Goal: Task Accomplishment & Management: Manage account settings

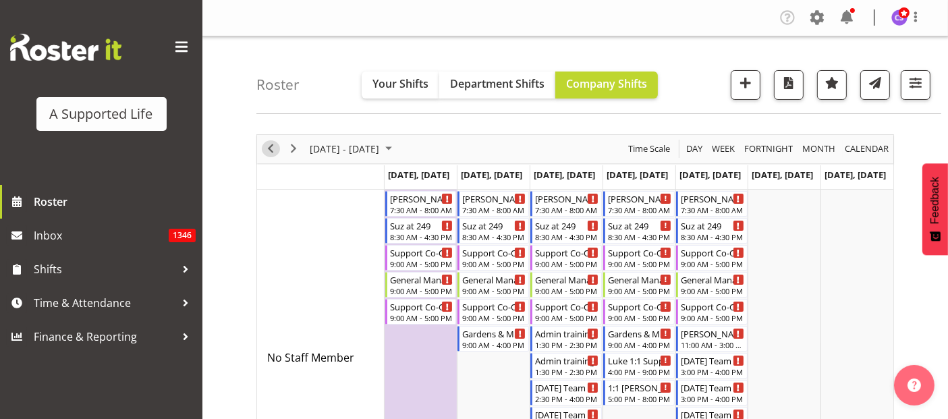
click at [271, 142] on span "Previous" at bounding box center [271, 148] width 16 height 17
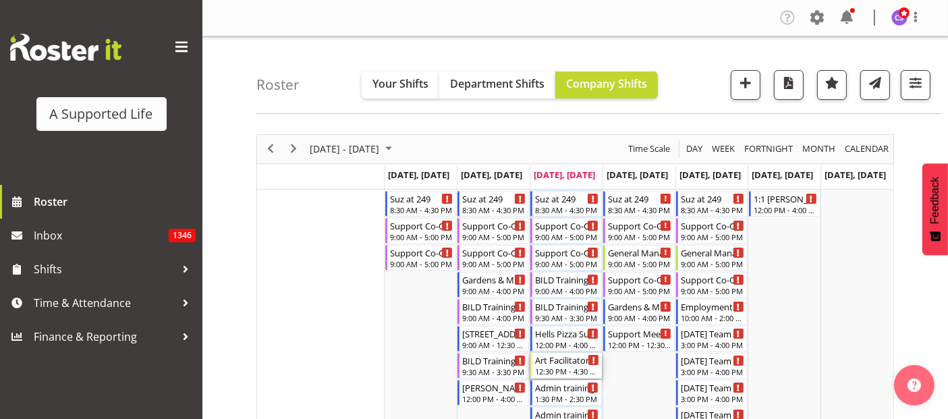
click at [565, 365] on div "Art Facilitator" at bounding box center [567, 360] width 64 height 14
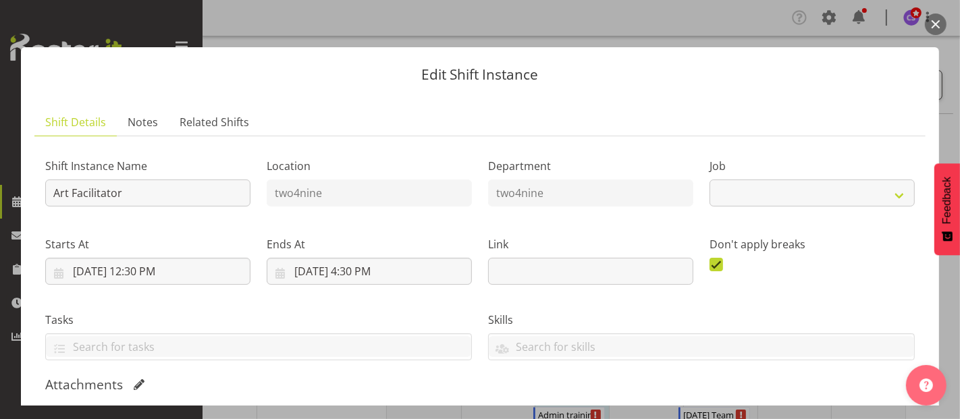
select select "4117"
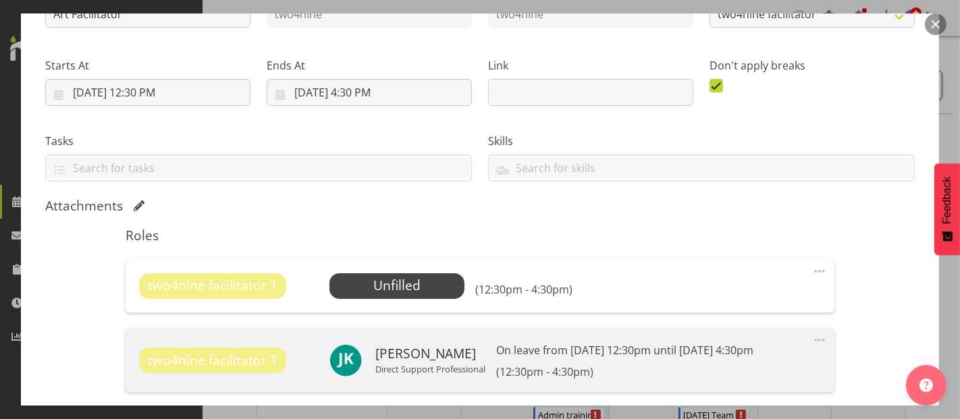
scroll to position [300, 0]
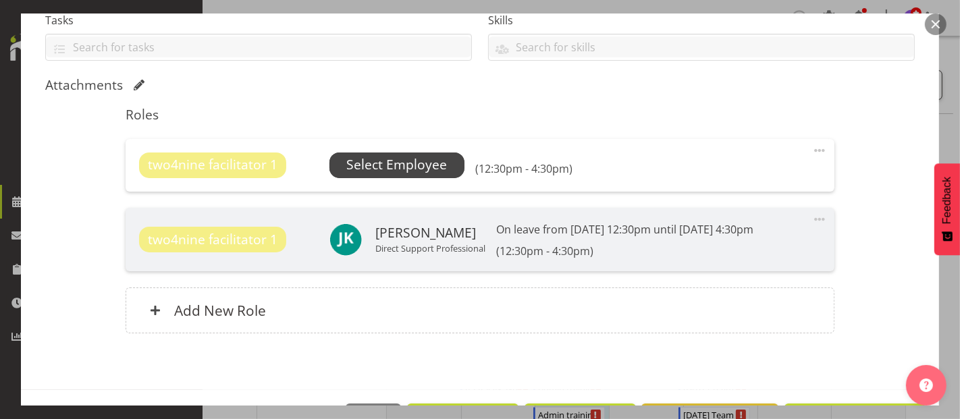
click at [430, 165] on span "Select Employee" at bounding box center [396, 165] width 101 height 20
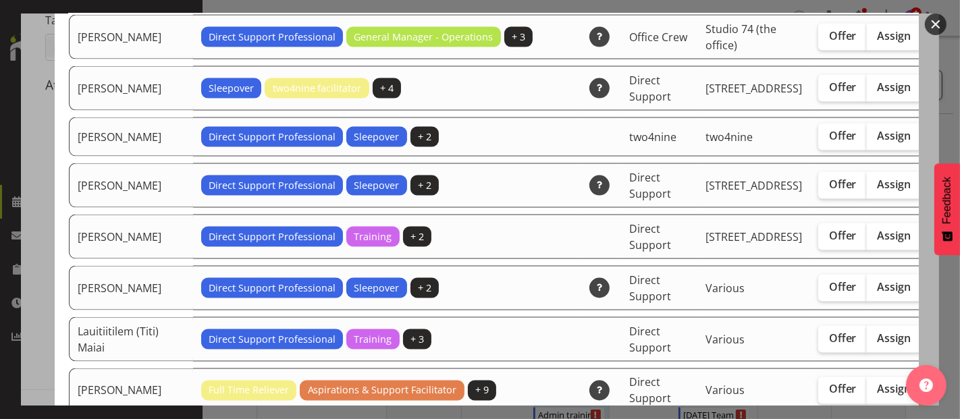
scroll to position [2100, 0]
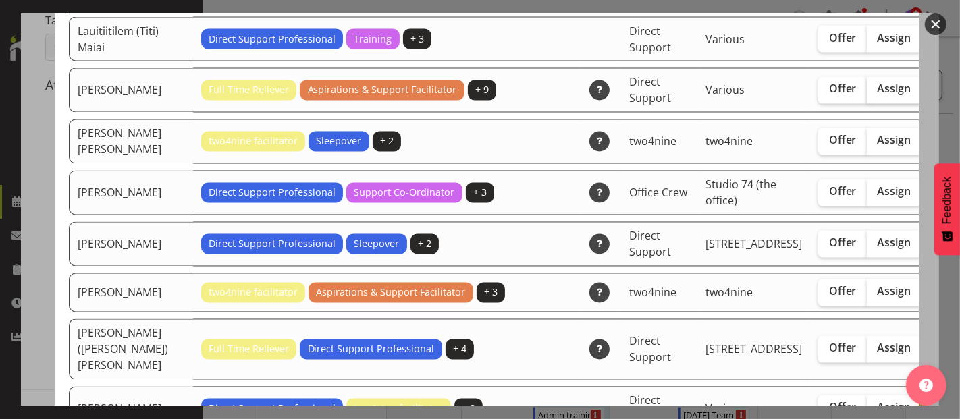
drag, startPoint x: 814, startPoint y: 127, endPoint x: 822, endPoint y: 130, distance: 8.5
click at [878, 96] on span "Assign" at bounding box center [895, 89] width 34 height 14
click at [867, 94] on input "Assign" at bounding box center [871, 89] width 9 height 9
checkbox input "true"
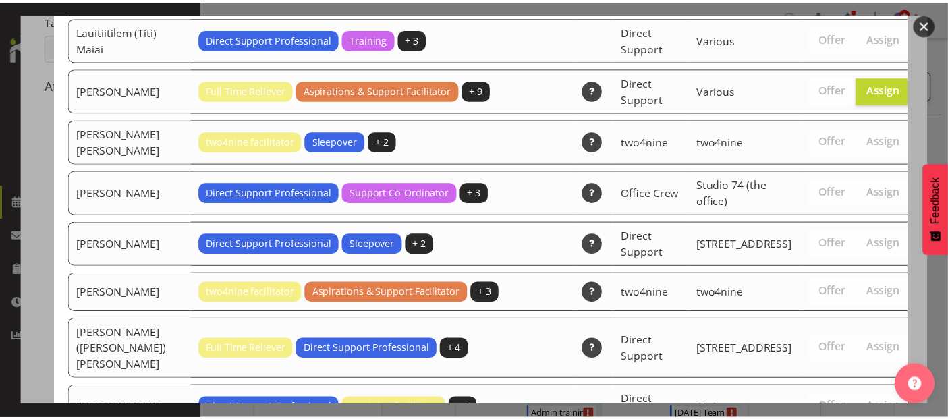
scroll to position [3811, 0]
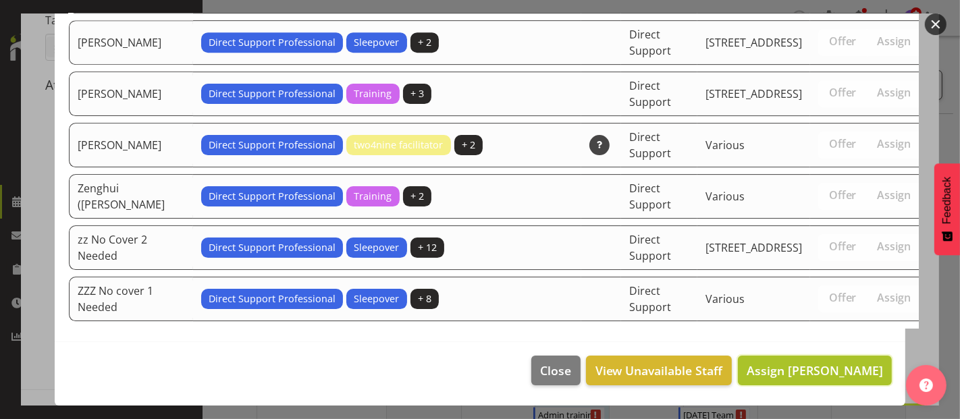
click at [845, 379] on span "Assign Lauren Moult" at bounding box center [815, 371] width 136 height 18
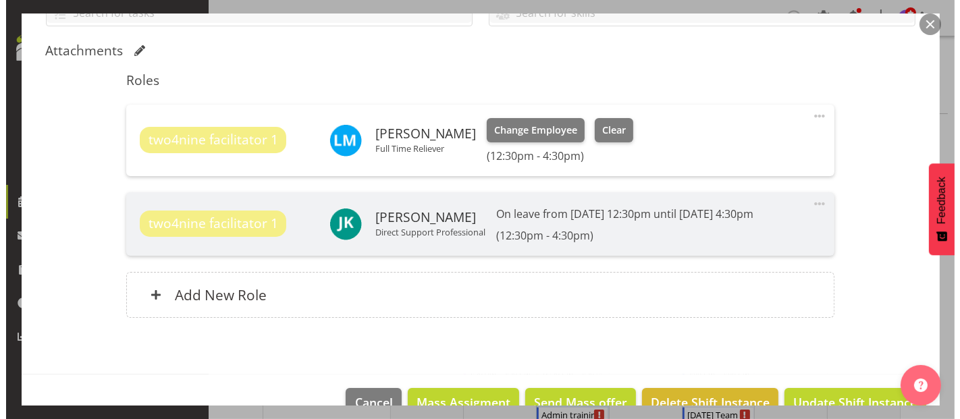
scroll to position [365, 0]
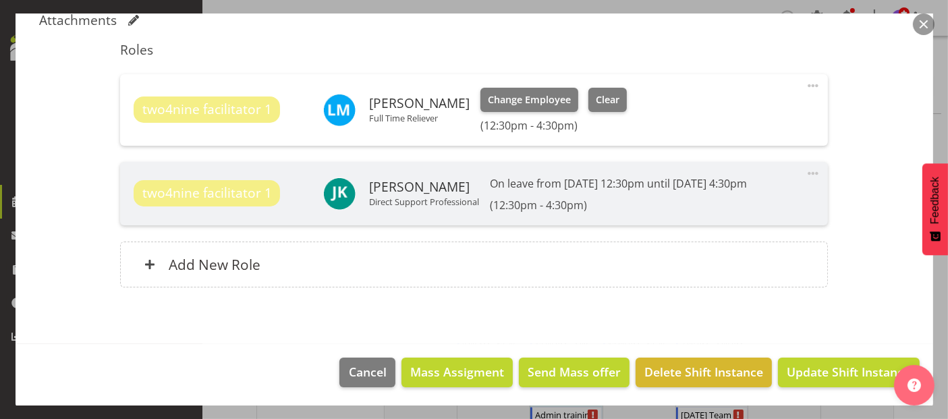
click at [805, 82] on span at bounding box center [813, 86] width 16 height 16
click at [695, 115] on link "Edit" at bounding box center [757, 115] width 130 height 24
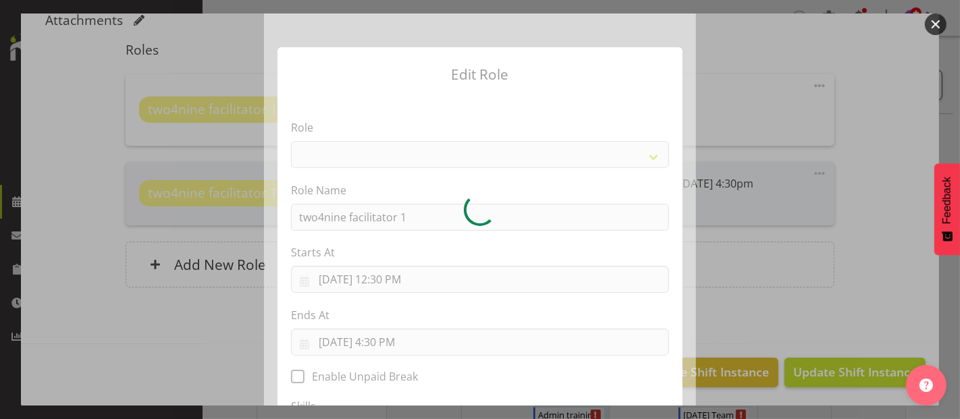
select select "1041"
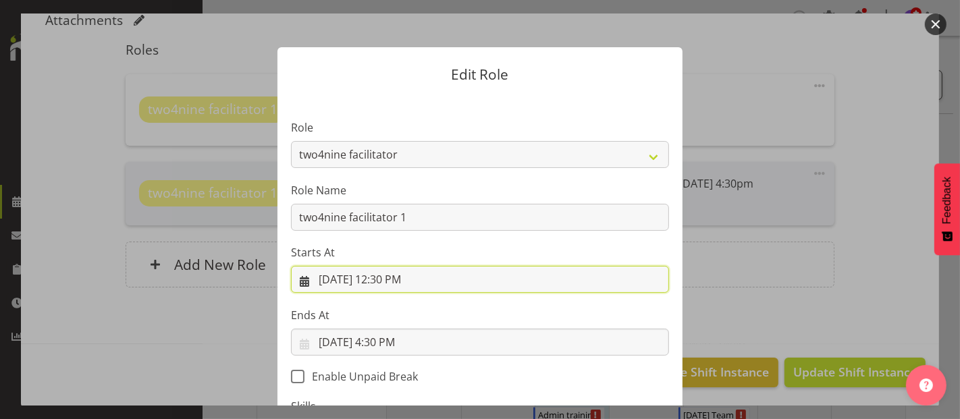
click at [399, 284] on input "9/17/2025, 12:30 PM" at bounding box center [480, 279] width 378 height 27
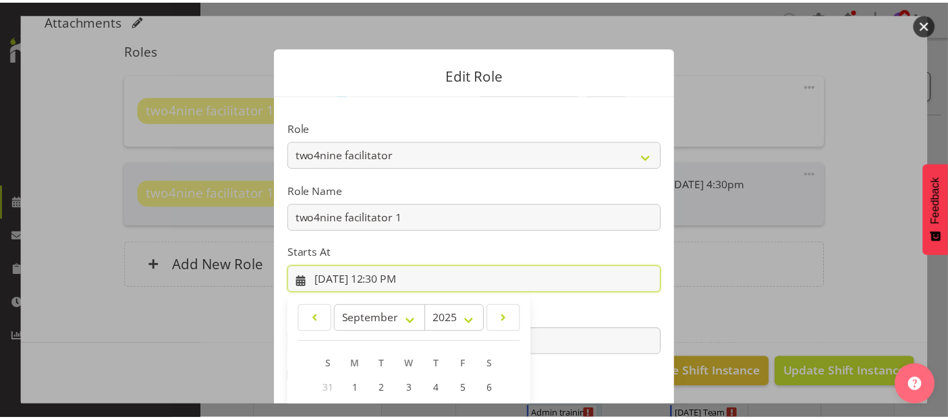
scroll to position [194, 0]
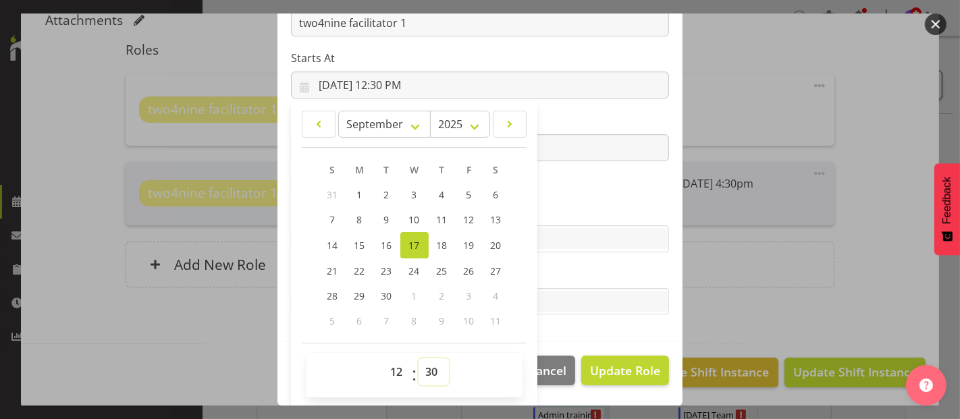
click at [427, 373] on select "00 01 02 03 04 05 06 07 08 09 10 11 12 13 14 15 16 17 18 19 20 21 22 23 24 25 2…" at bounding box center [434, 371] width 30 height 27
select select "0"
click at [419, 358] on select "00 01 02 03 04 05 06 07 08 09 10 11 12 13 14 15 16 17 18 19 20 21 22 23 24 25 2…" at bounding box center [434, 371] width 30 height 27
type input "9/17/2025, 12:00 PM"
click at [620, 362] on span "Update Role" at bounding box center [625, 371] width 70 height 18
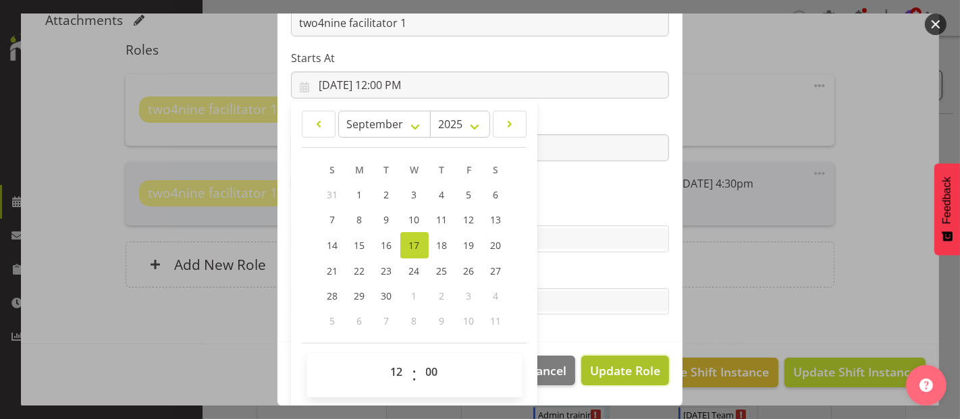
select select
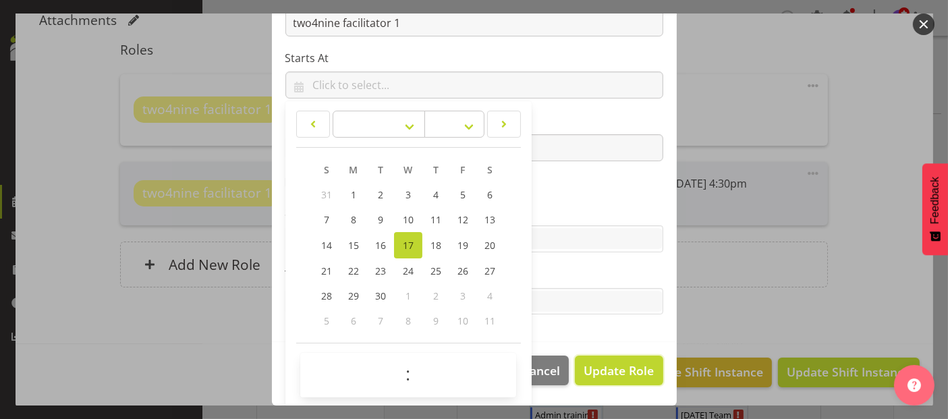
scroll to position [194, 0]
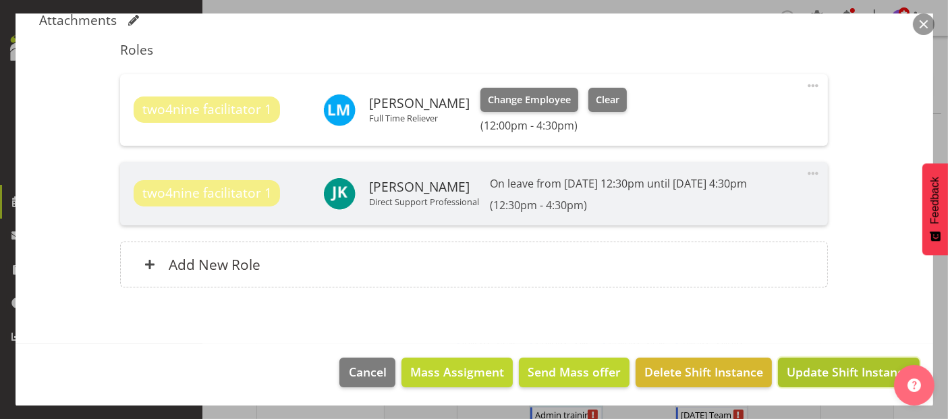
click at [827, 379] on span "Update Shift Instance" at bounding box center [849, 372] width 124 height 18
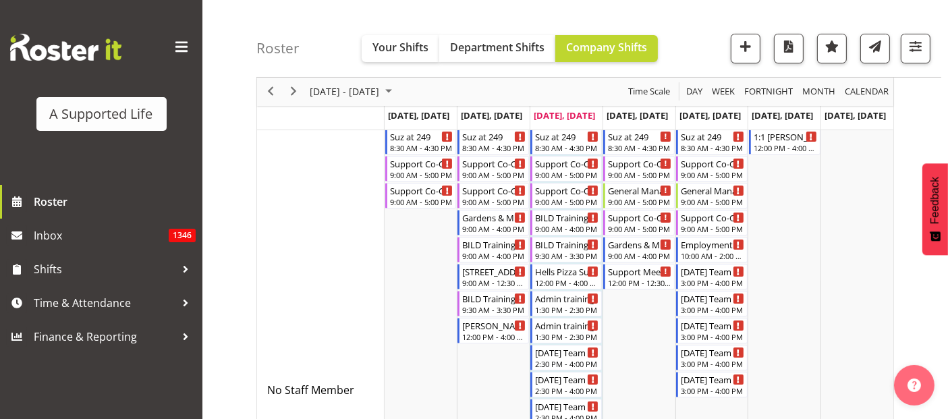
scroll to position [75, 0]
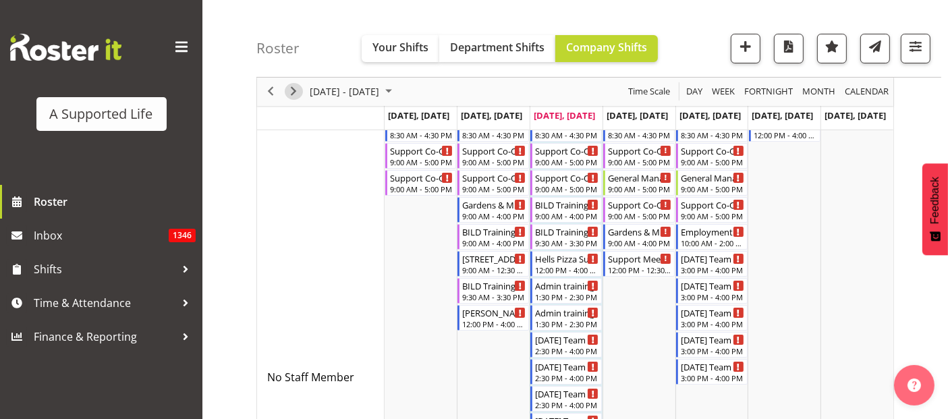
click at [290, 91] on span "Next" at bounding box center [294, 92] width 16 height 17
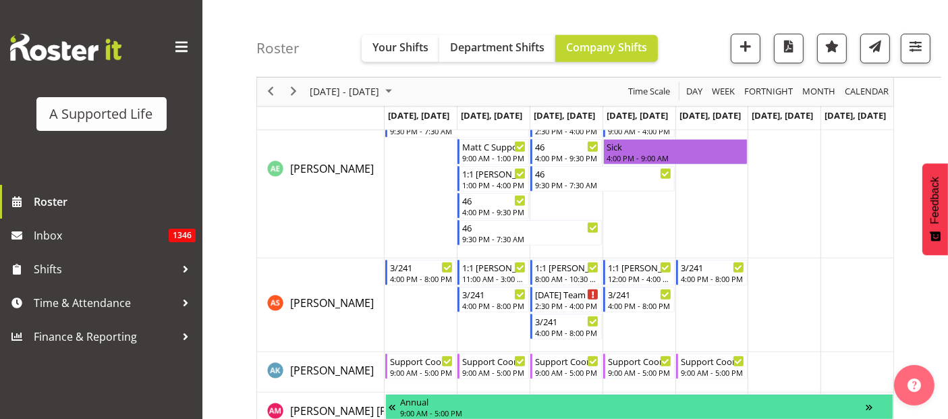
scroll to position [675, 0]
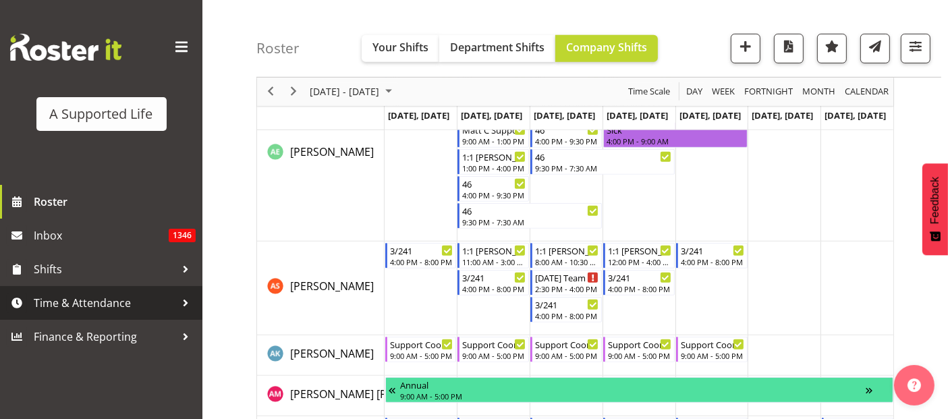
click at [104, 303] on span "Time & Attendance" at bounding box center [105, 303] width 142 height 20
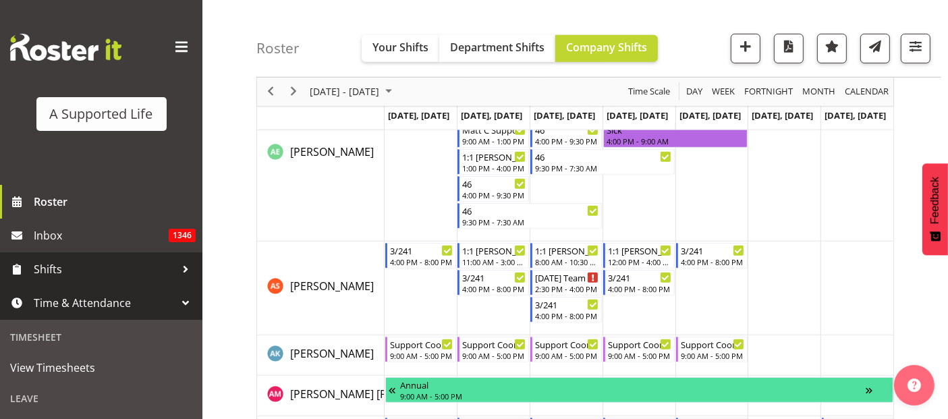
click at [78, 272] on span "Shifts" at bounding box center [105, 269] width 142 height 20
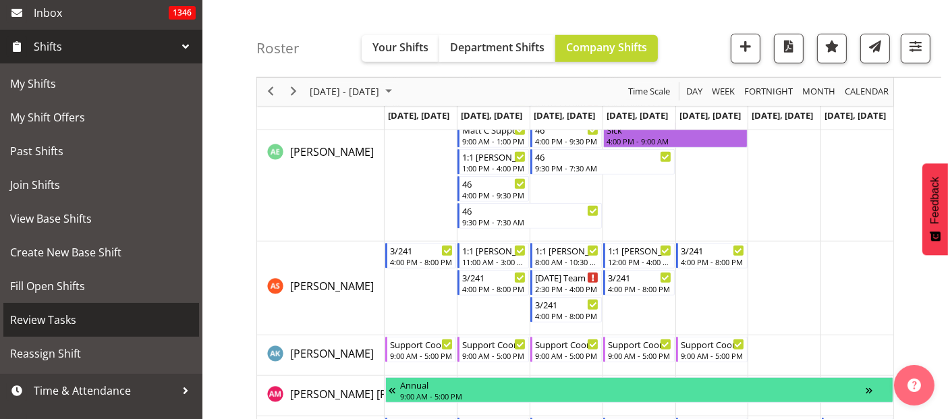
scroll to position [225, 0]
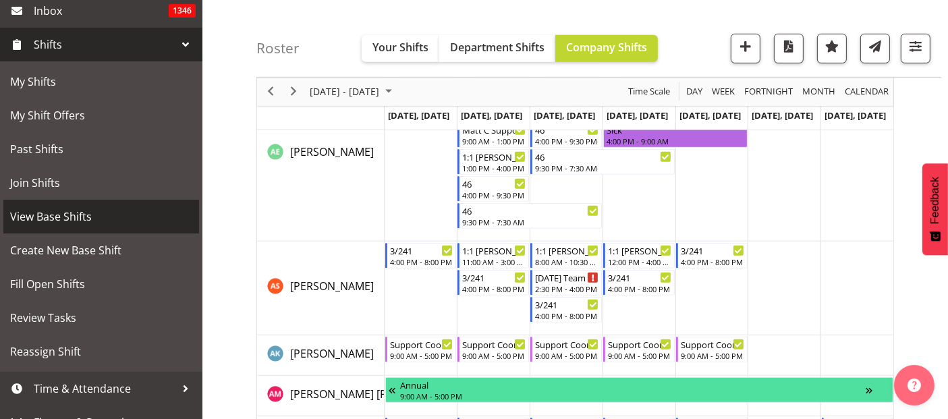
click at [77, 219] on span "View Base Shifts" at bounding box center [101, 217] width 182 height 20
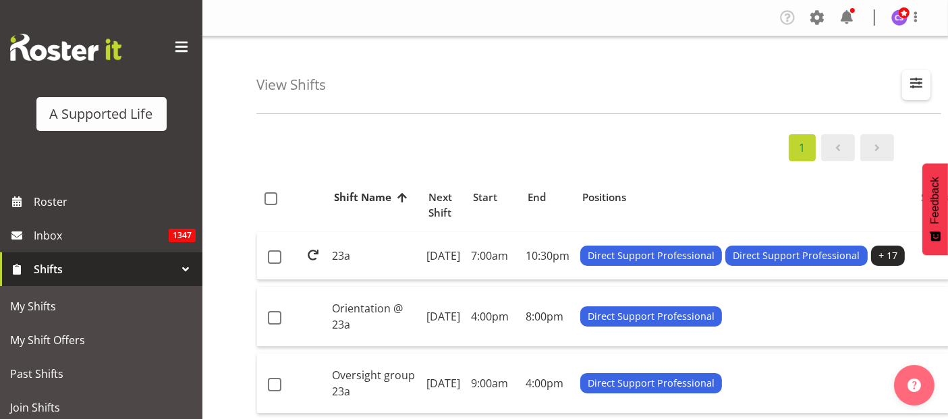
click at [911, 78] on span "button" at bounding box center [917, 83] width 18 height 18
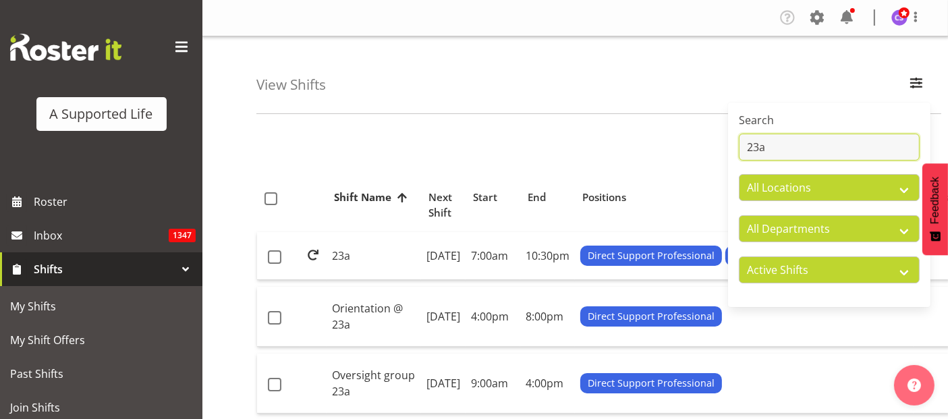
click at [788, 155] on input "23a" at bounding box center [829, 147] width 181 height 27
type input "2"
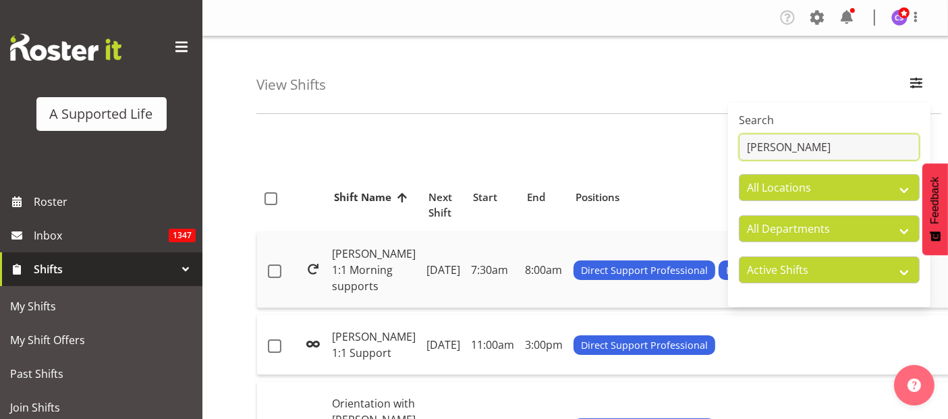
type input "Adam"
click at [421, 259] on td "Monday, 4th Aug 2025" at bounding box center [443, 270] width 45 height 76
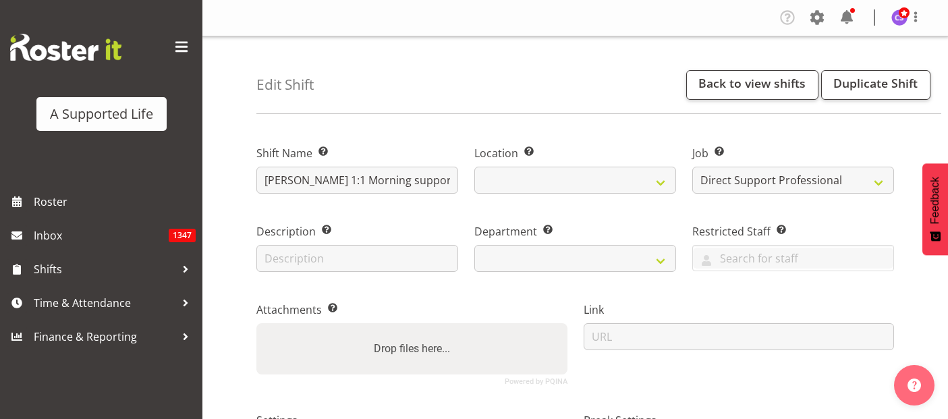
select select "4112"
select select
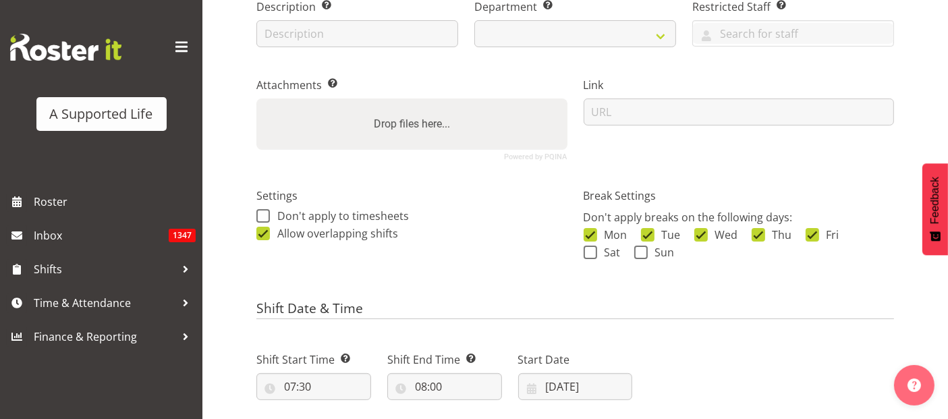
select select
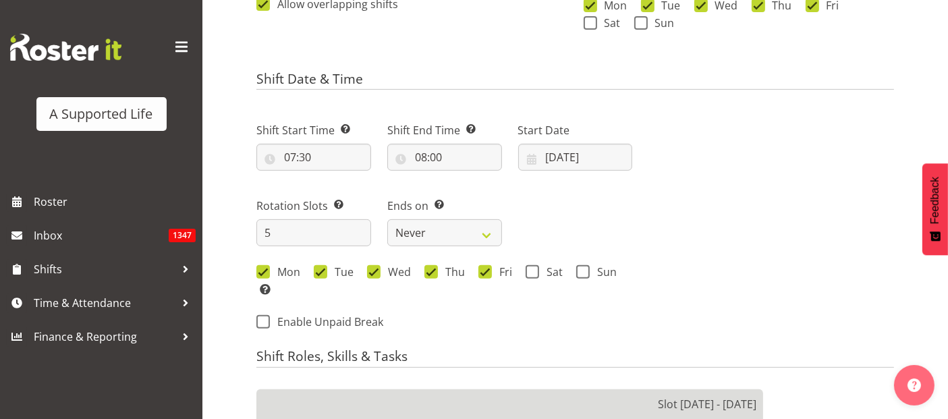
select select
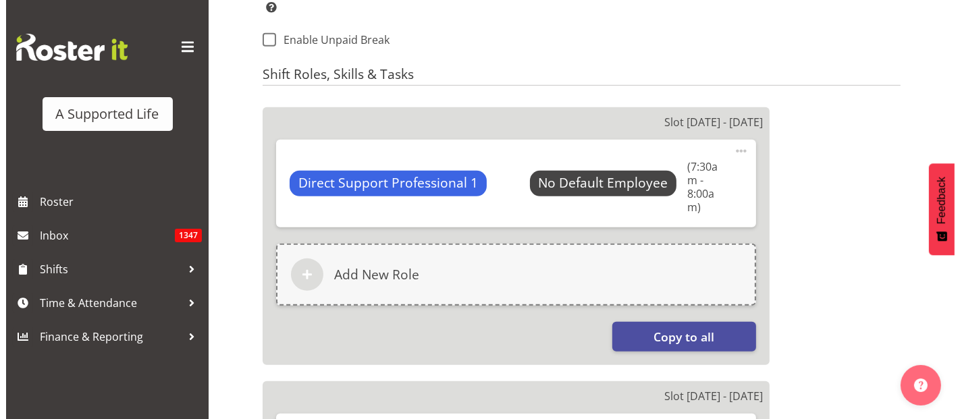
scroll to position [750, 0]
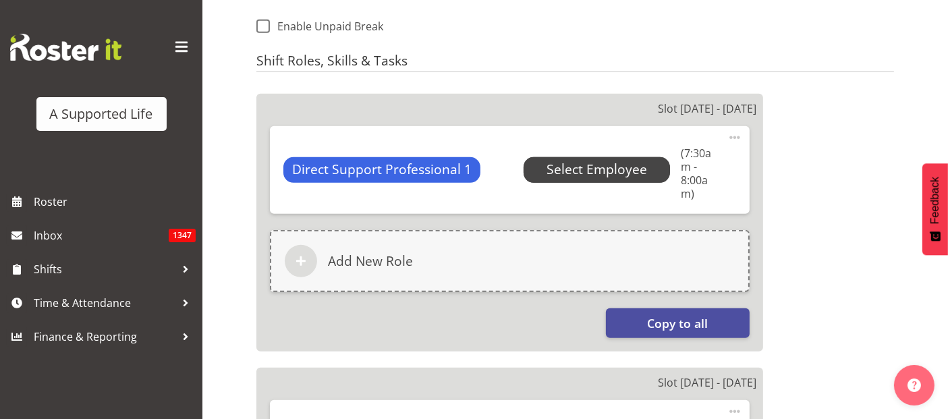
click at [559, 173] on span "Select Employee" at bounding box center [597, 170] width 101 height 20
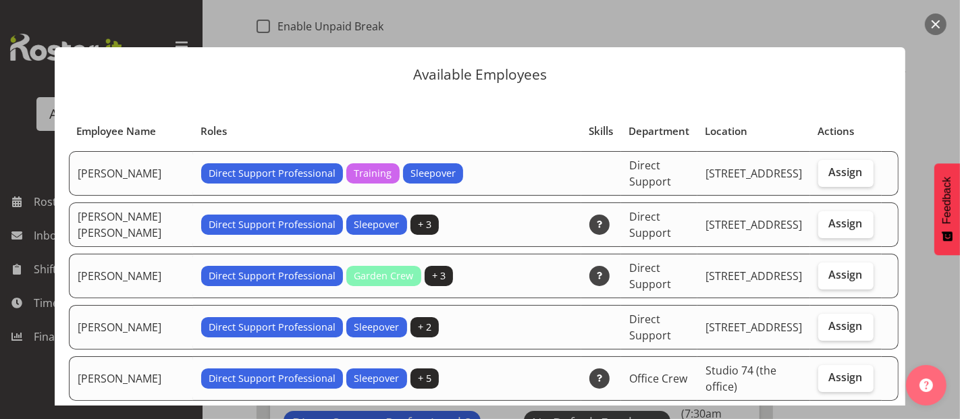
select select "907"
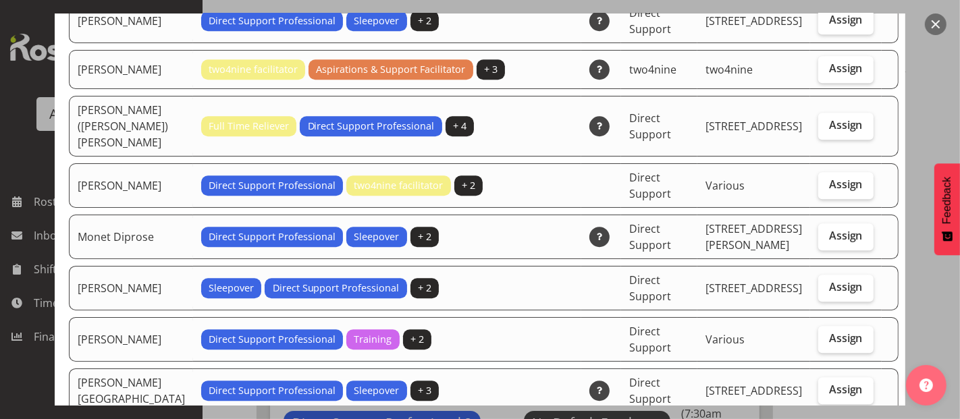
scroll to position [3299, 0]
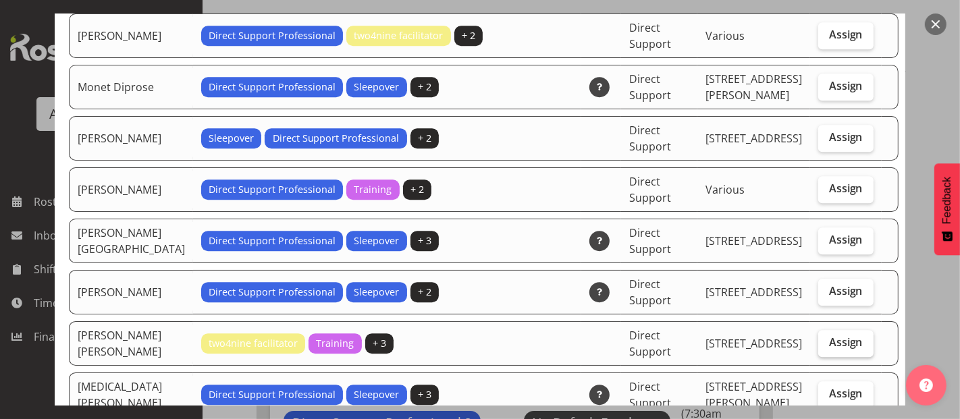
click at [829, 335] on span "Assign" at bounding box center [846, 342] width 34 height 14
click at [818, 338] on input "Assign" at bounding box center [822, 342] width 9 height 9
checkbox input "true"
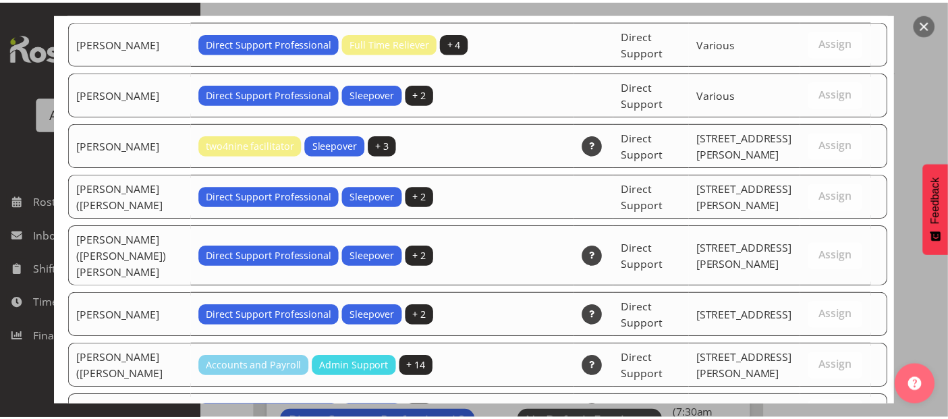
scroll to position [4661, 0]
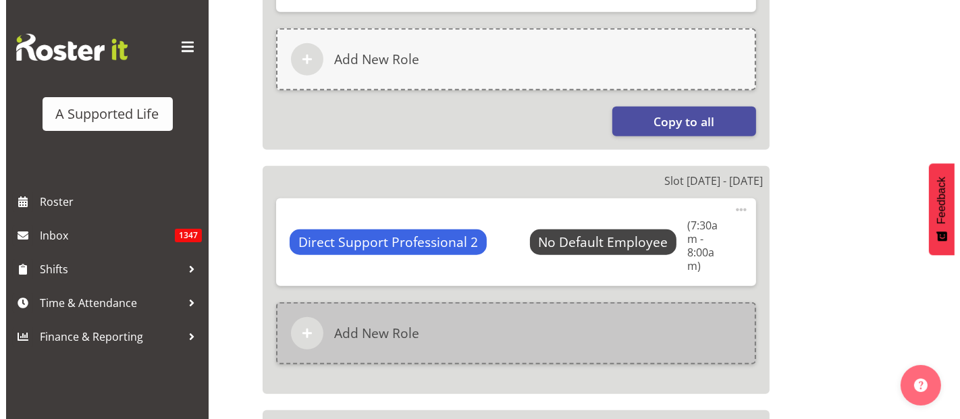
scroll to position [975, 0]
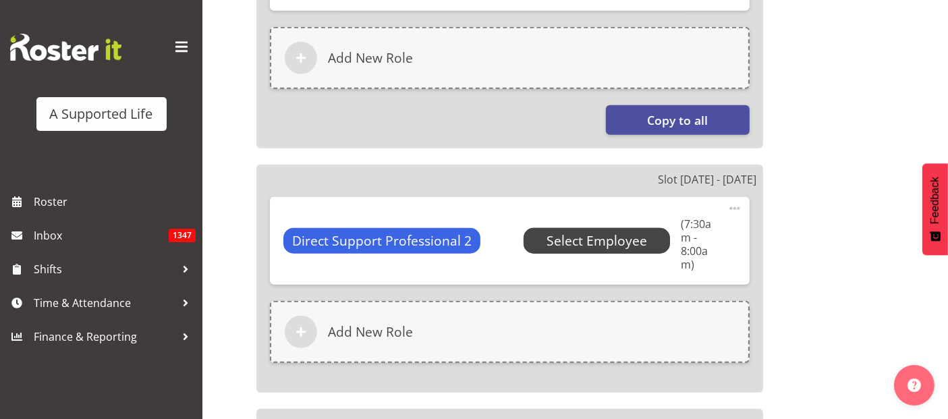
click at [589, 232] on span "Select Employee" at bounding box center [597, 242] width 101 height 20
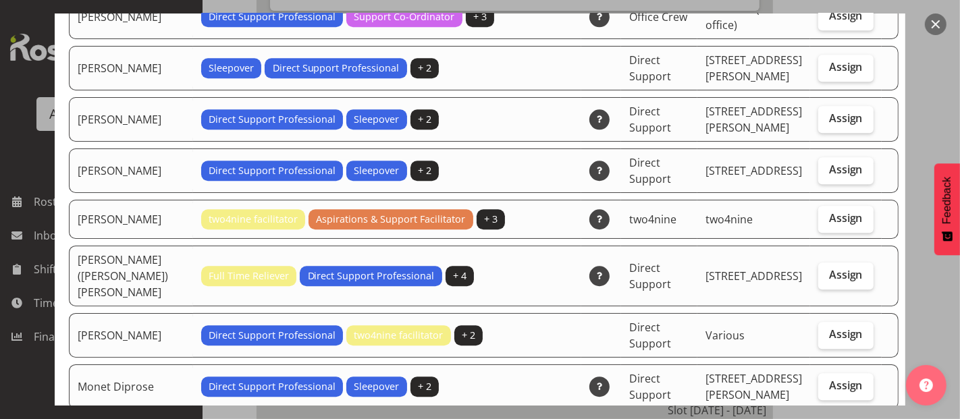
scroll to position [3225, 0]
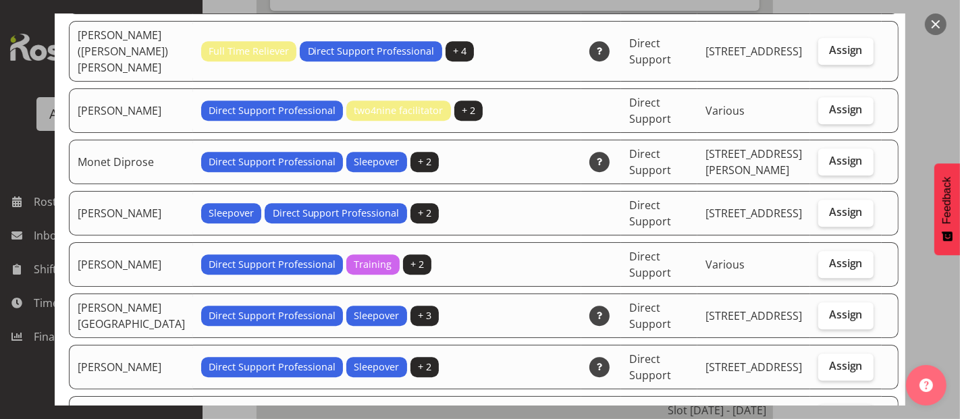
click at [831, 410] on span "Assign" at bounding box center [846, 417] width 34 height 14
click at [827, 413] on input "Assign" at bounding box center [822, 417] width 9 height 9
checkbox input "true"
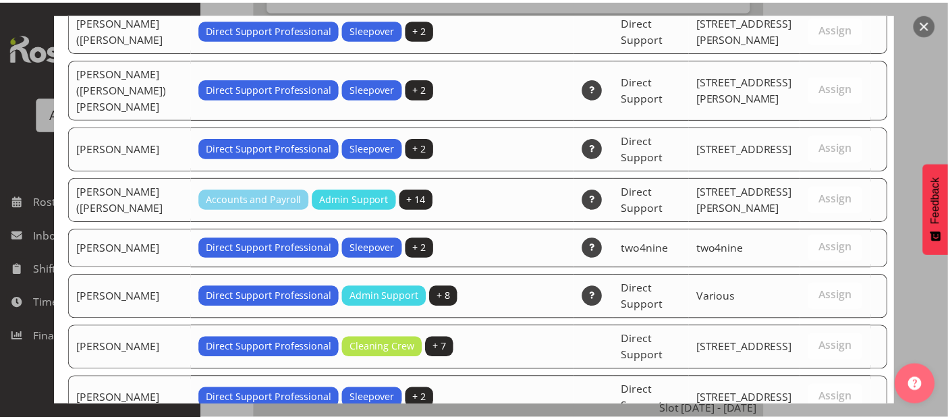
scroll to position [4661, 0]
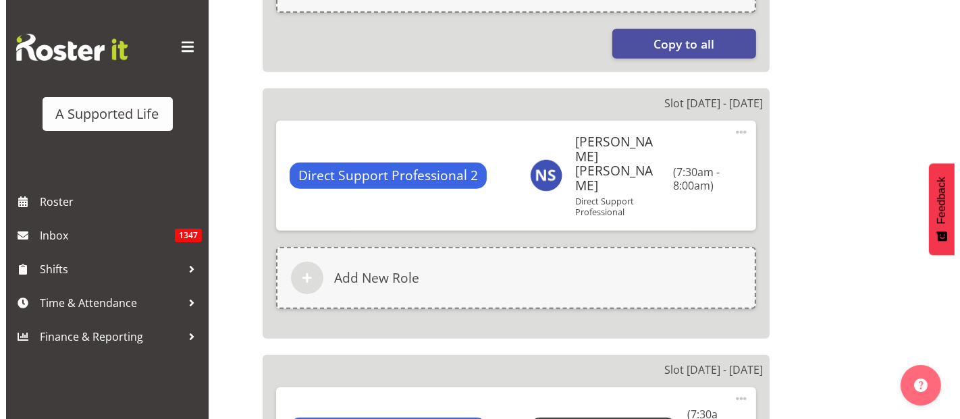
scroll to position [1199, 0]
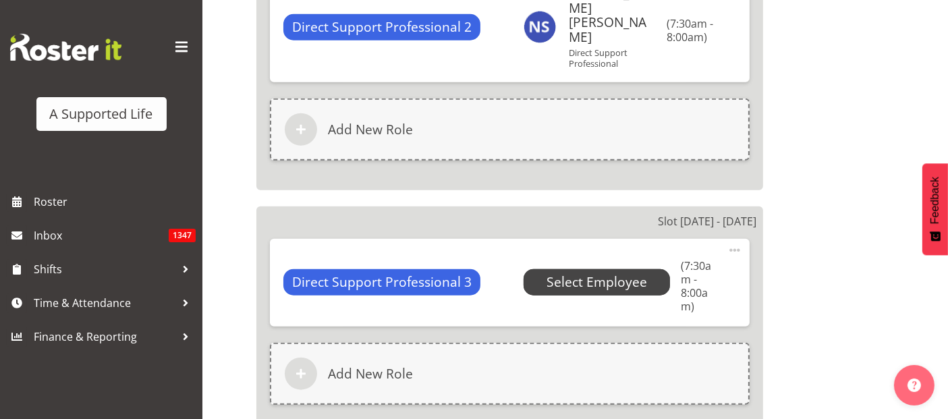
click at [577, 273] on span "Select Employee" at bounding box center [597, 283] width 101 height 20
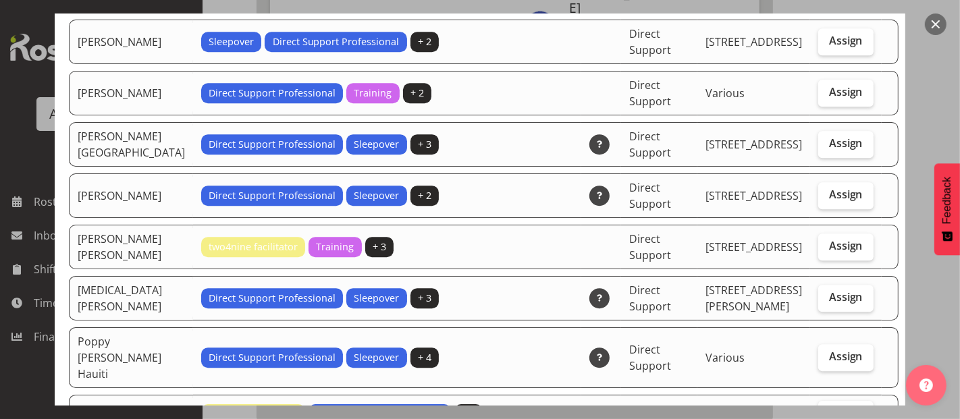
scroll to position [3450, 0]
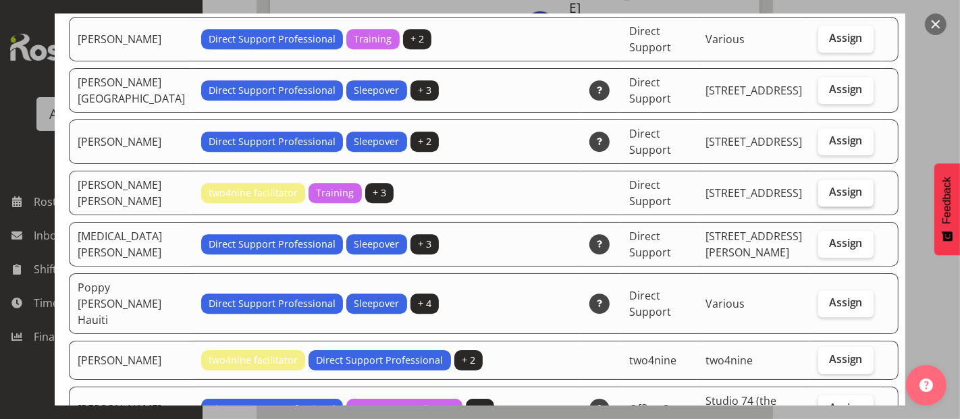
click at [834, 185] on span "Assign" at bounding box center [846, 192] width 34 height 14
click at [827, 188] on input "Assign" at bounding box center [822, 192] width 9 height 9
checkbox input "true"
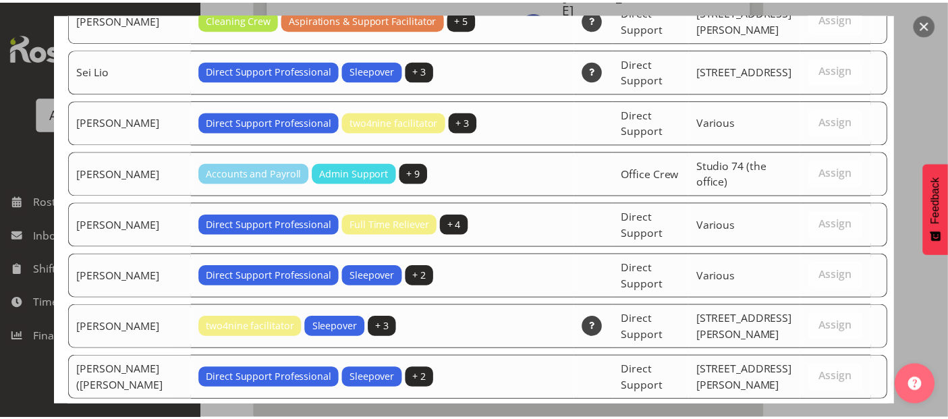
scroll to position [4661, 0]
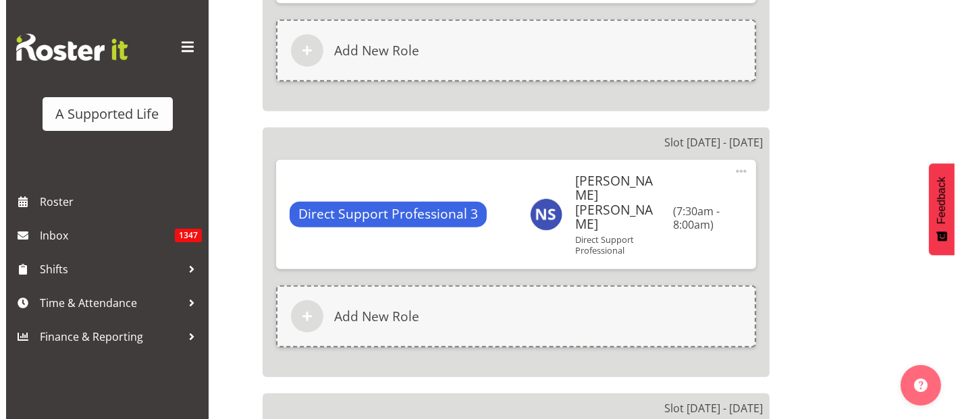
scroll to position [1425, 0]
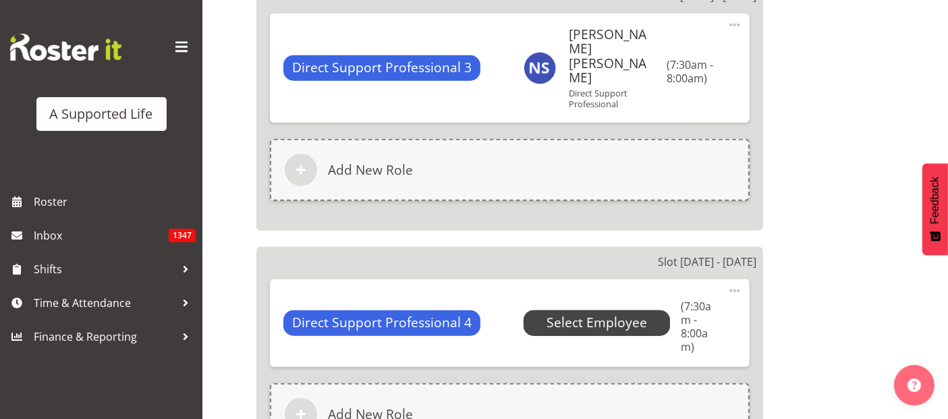
click at [579, 313] on span "Select Employee" at bounding box center [597, 323] width 101 height 20
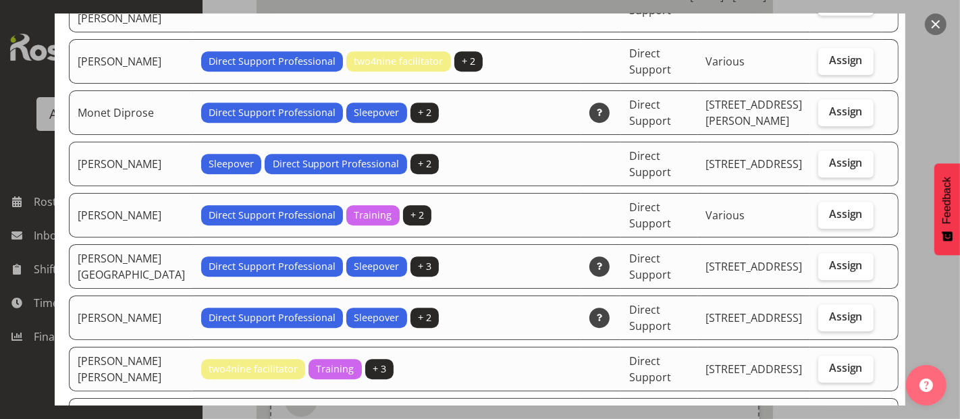
scroll to position [3299, 0]
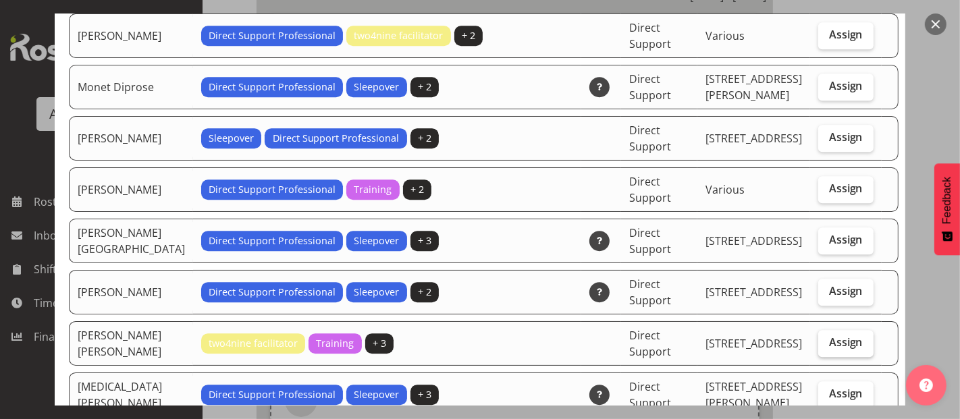
click at [829, 335] on span "Assign" at bounding box center [846, 342] width 34 height 14
click at [818, 338] on input "Assign" at bounding box center [822, 342] width 9 height 9
checkbox input "true"
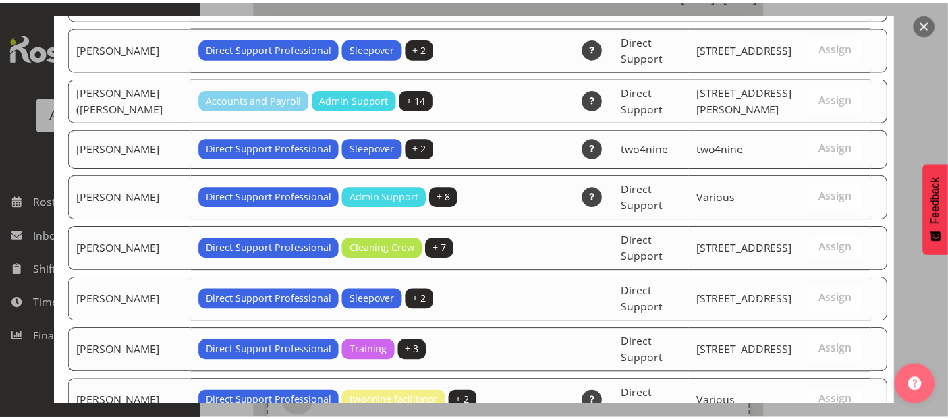
scroll to position [4661, 0]
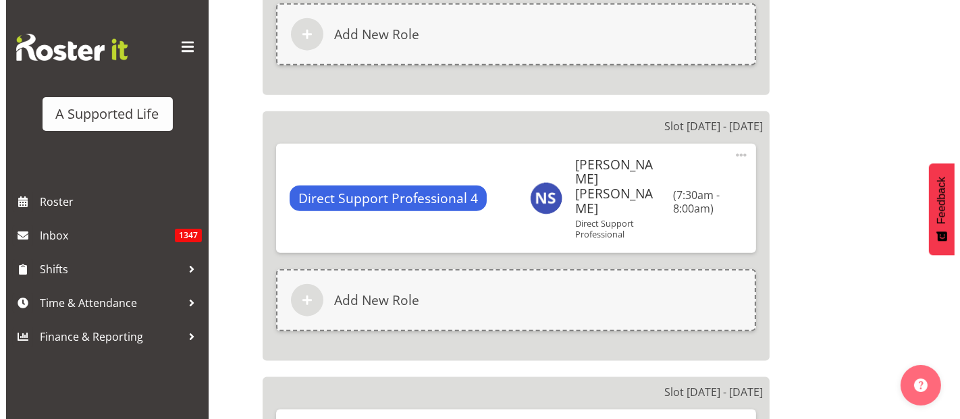
scroll to position [1725, 0]
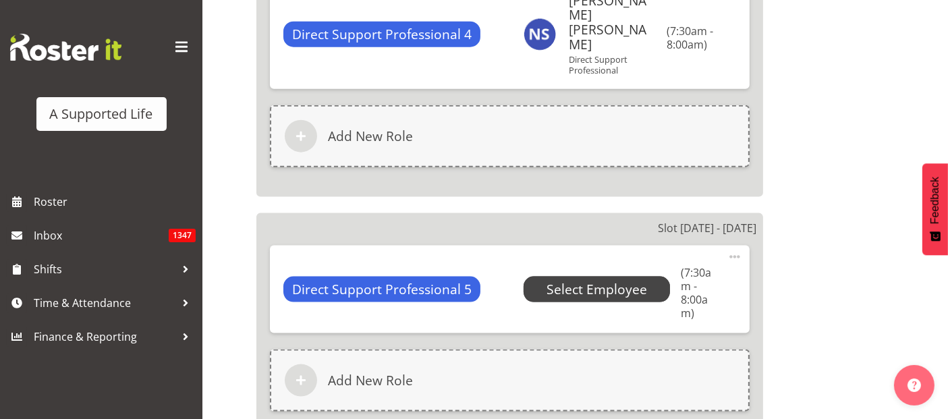
click at [531, 277] on span "Select Employee" at bounding box center [597, 290] width 147 height 26
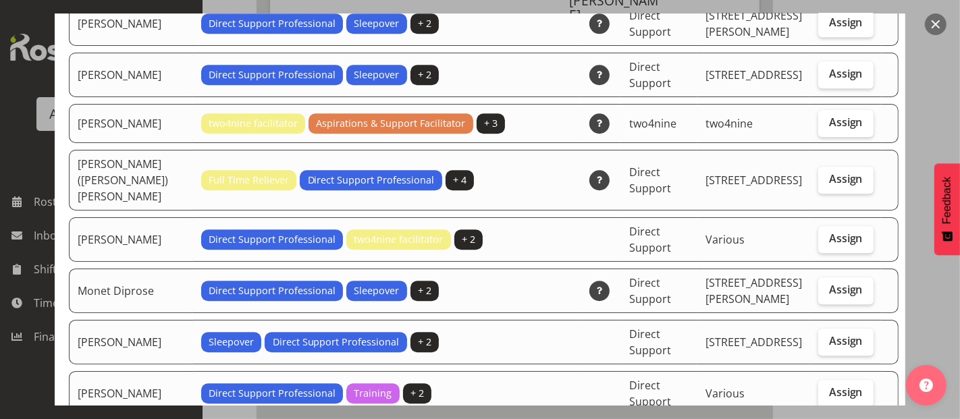
scroll to position [3225, 0]
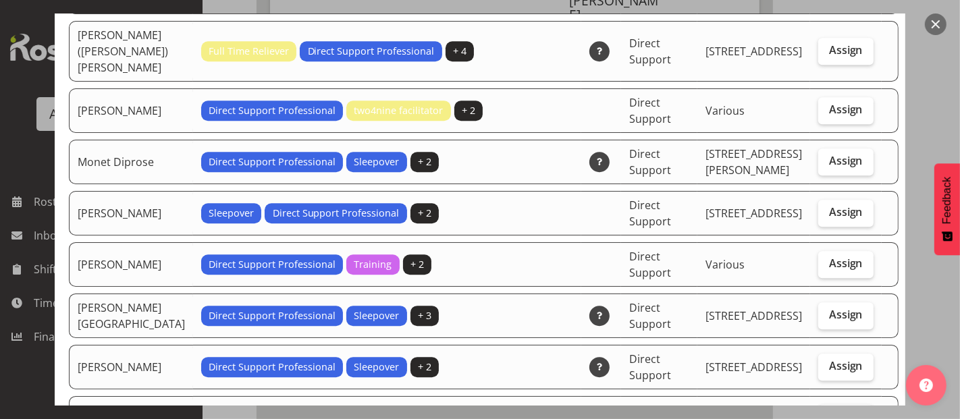
click at [829, 410] on span "Assign" at bounding box center [846, 417] width 34 height 14
click at [824, 413] on input "Assign" at bounding box center [822, 417] width 9 height 9
checkbox input "true"
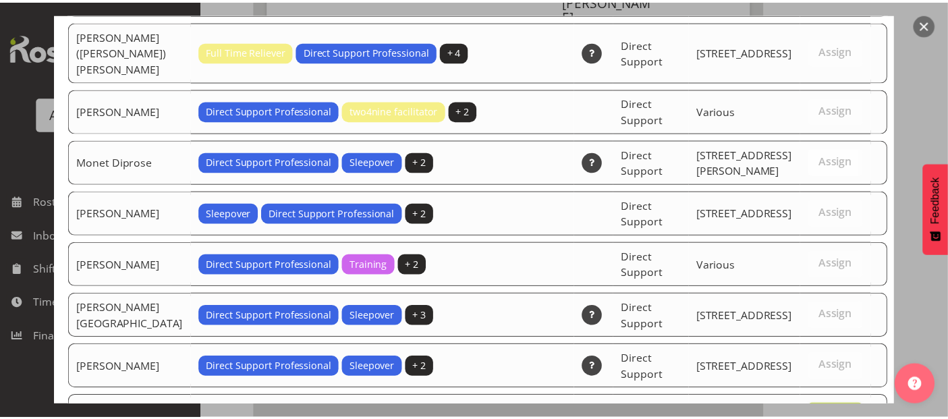
scroll to position [4661, 0]
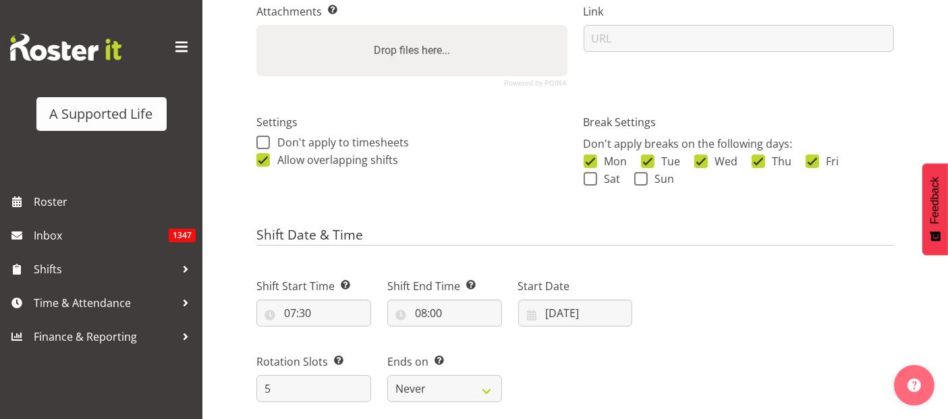
scroll to position [321, 0]
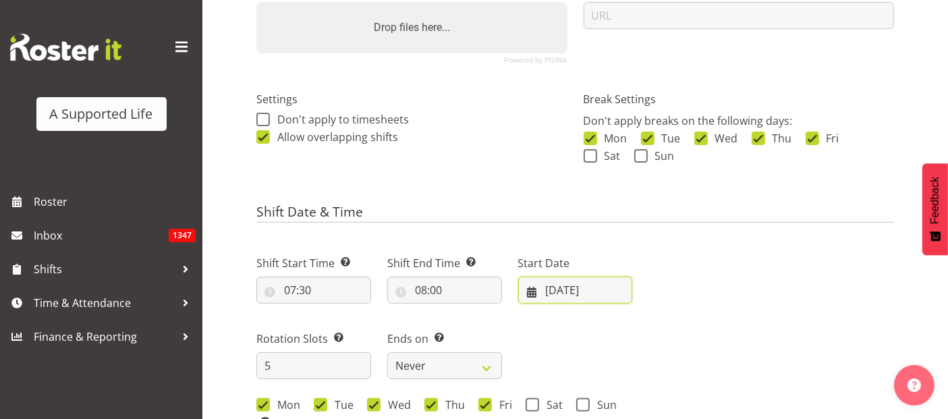
click at [582, 277] on input "04/08/2025" at bounding box center [575, 290] width 115 height 27
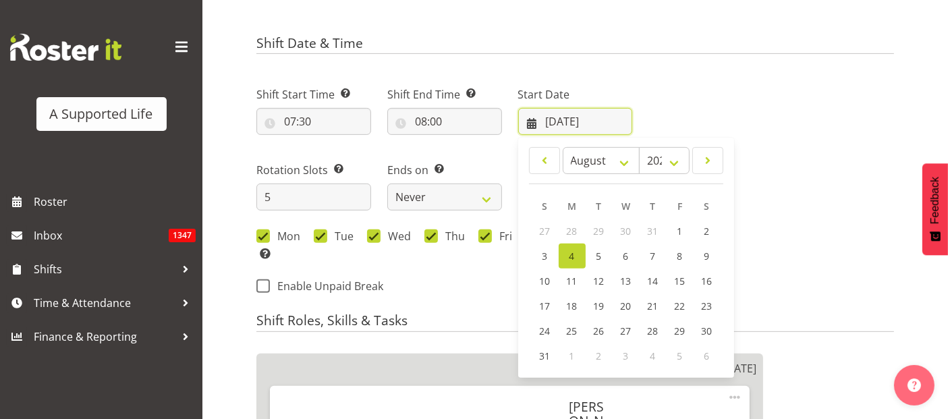
scroll to position [621, 0]
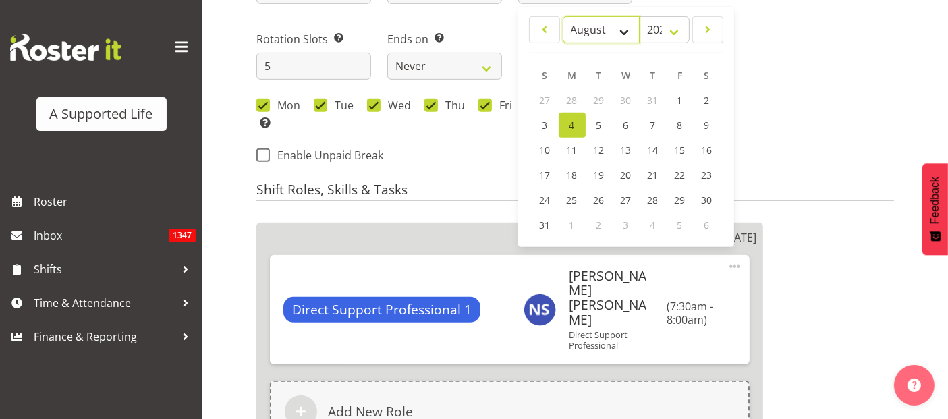
click at [624, 35] on select "January February March April May June July August September October November De…" at bounding box center [602, 29] width 78 height 27
select select "8"
click at [563, 16] on select "January February March April May June July August September October November De…" at bounding box center [602, 29] width 78 height 27
click at [568, 172] on span "22" at bounding box center [571, 176] width 11 height 13
type input "22/09/2025"
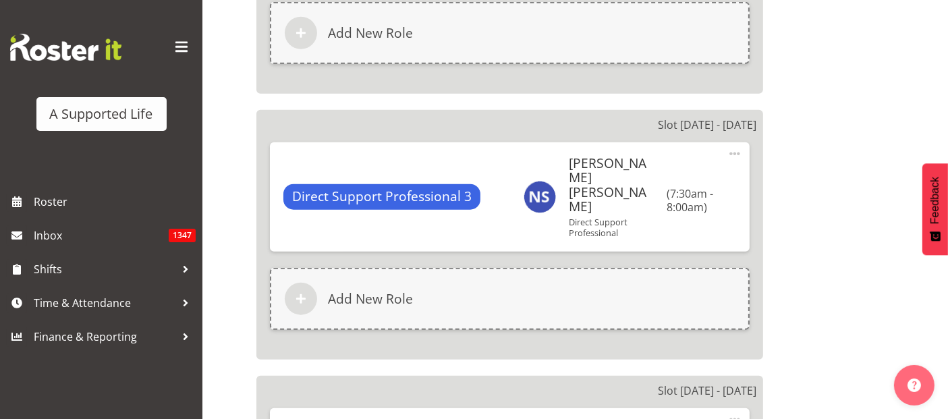
scroll to position [1821, 0]
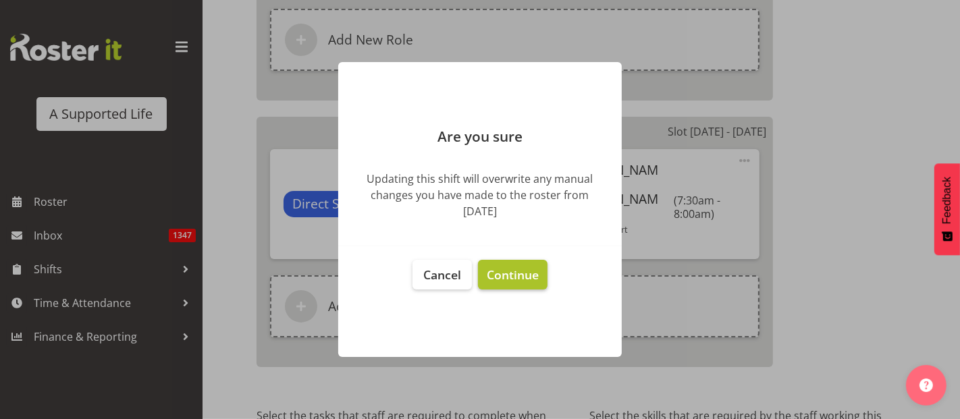
click at [527, 278] on span "Continue" at bounding box center [513, 275] width 52 height 16
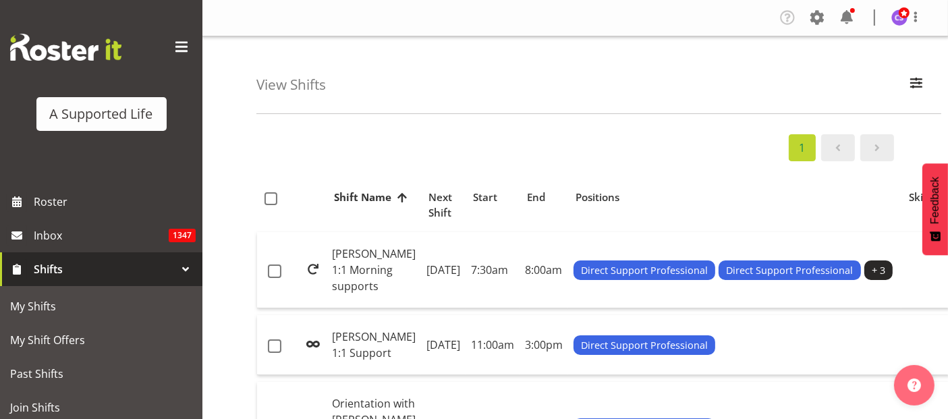
click at [72, 273] on span "Shifts" at bounding box center [105, 269] width 142 height 20
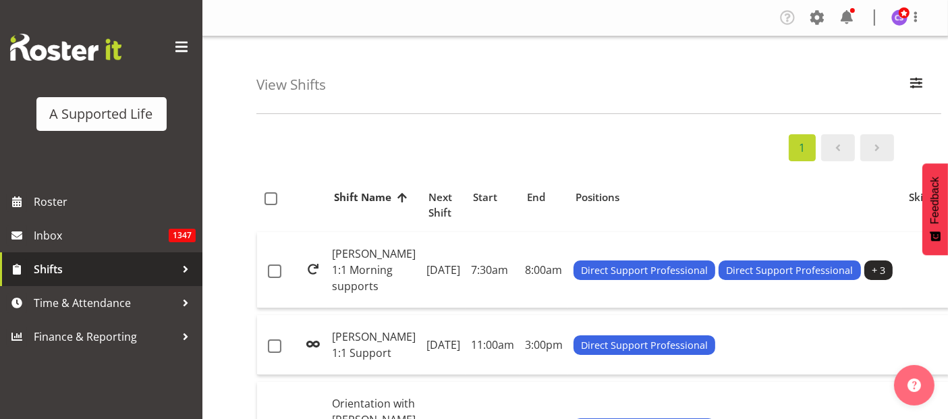
click at [37, 278] on span "Shifts" at bounding box center [105, 269] width 142 height 20
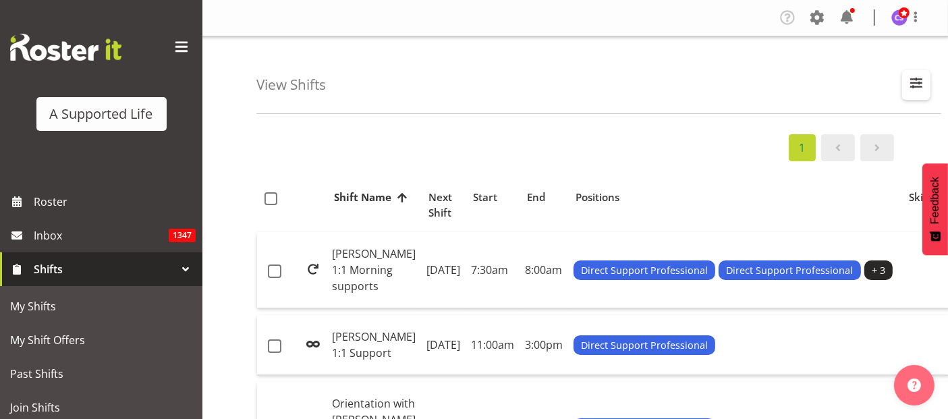
click at [918, 88] on span "button" at bounding box center [917, 83] width 18 height 18
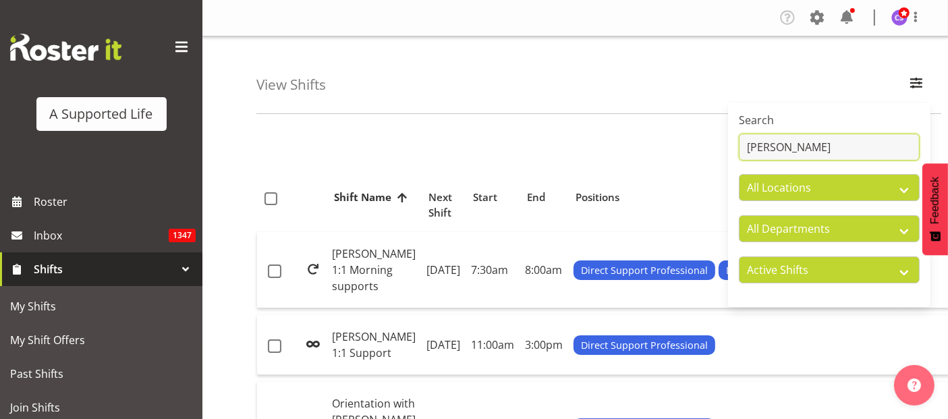
click at [794, 140] on input "[PERSON_NAME]" at bounding box center [829, 147] width 181 height 27
type input "A"
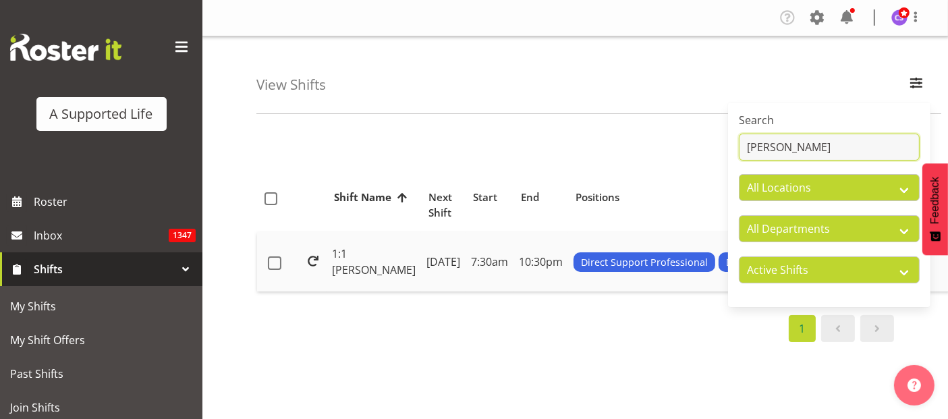
type input "[PERSON_NAME]"
click at [421, 271] on td "[DATE]" at bounding box center [443, 261] width 45 height 59
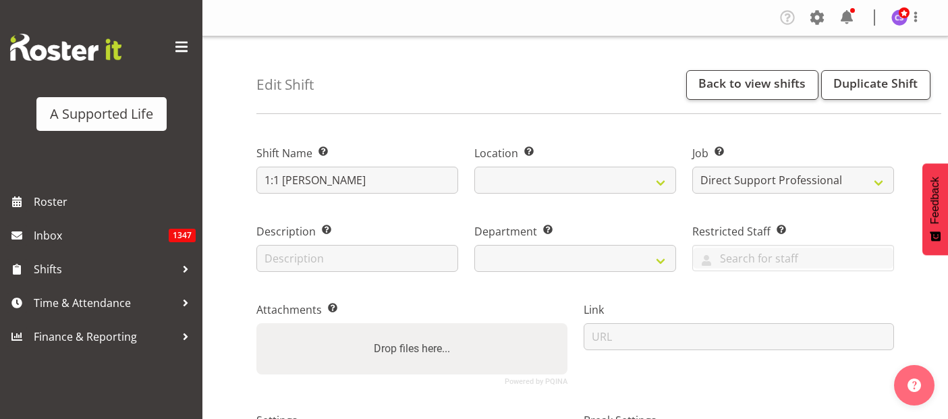
select select "4112"
select select
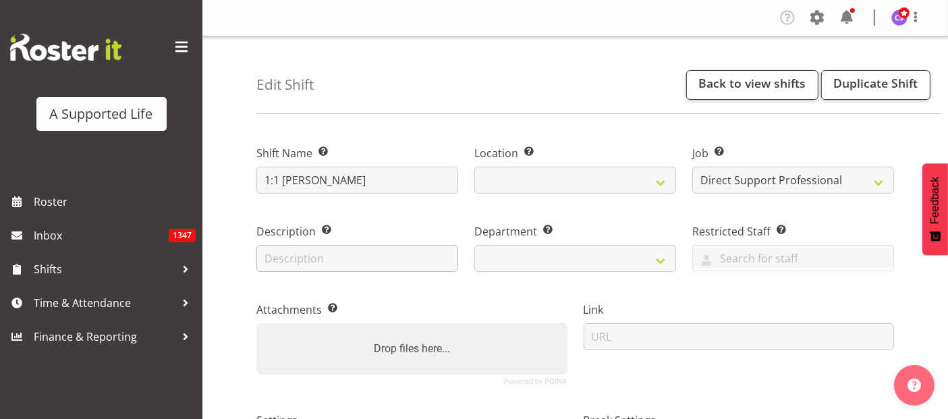
select select
select select "1123"
